Goal: Task Accomplishment & Management: Manage account settings

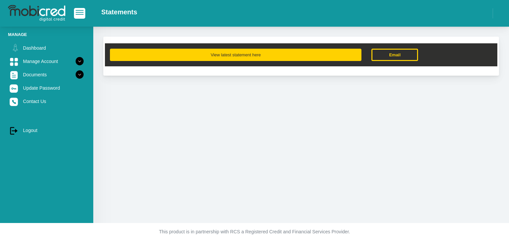
click at [244, 57] on button "View latest statement here" at bounding box center [235, 55] width 251 height 12
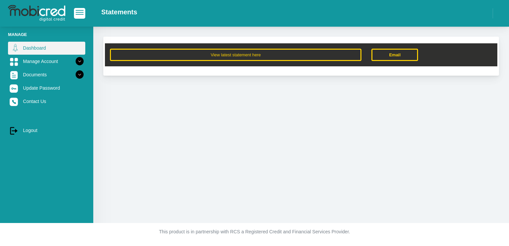
click at [36, 49] on link "Dashboard" at bounding box center [46, 48] width 77 height 13
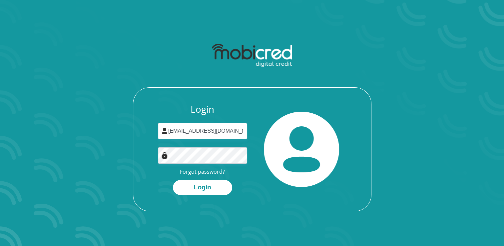
click at [201, 189] on button "Login" at bounding box center [202, 187] width 59 height 15
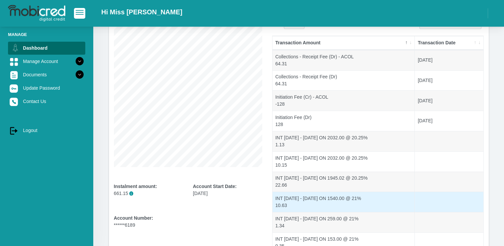
scroll to position [33, 0]
